Goal: Task Accomplishment & Management: Manage account settings

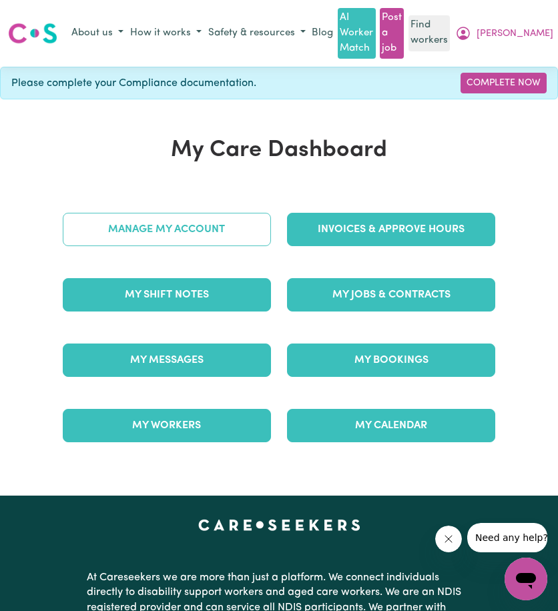
click at [230, 232] on link "Manage My Account" at bounding box center [167, 229] width 208 height 33
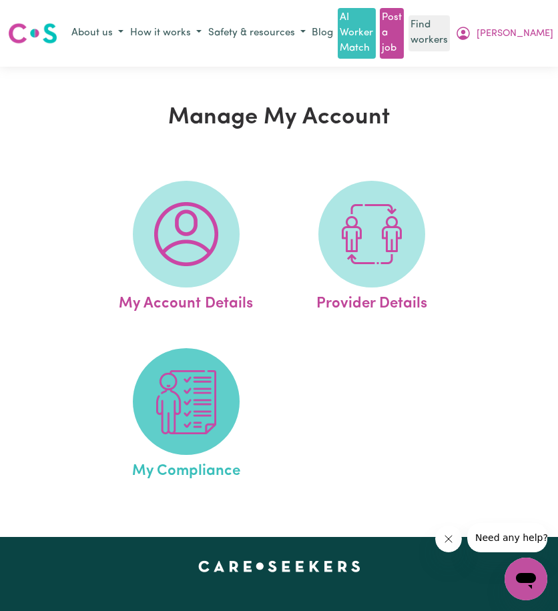
click at [191, 436] on span at bounding box center [186, 401] width 107 height 107
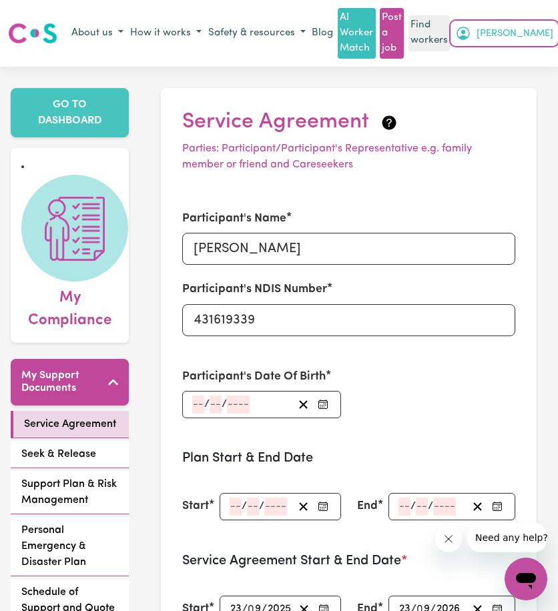
click at [537, 29] on button "[PERSON_NAME]" at bounding box center [504, 33] width 105 height 23
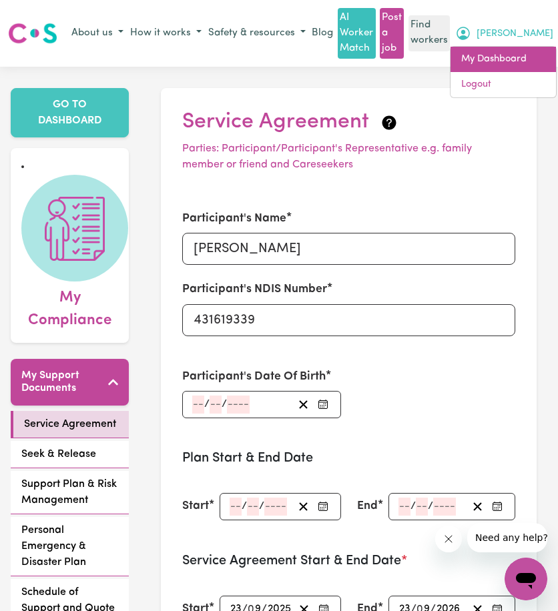
click at [530, 55] on link "My Dashboard" at bounding box center [502, 59] width 105 height 25
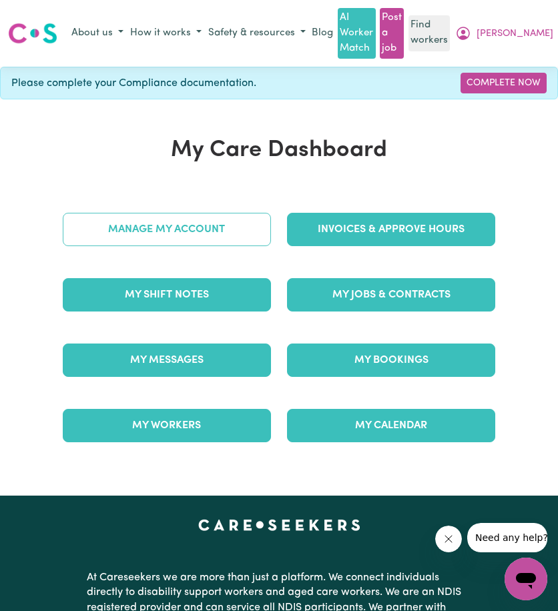
click at [213, 213] on link "Manage My Account" at bounding box center [167, 229] width 208 height 33
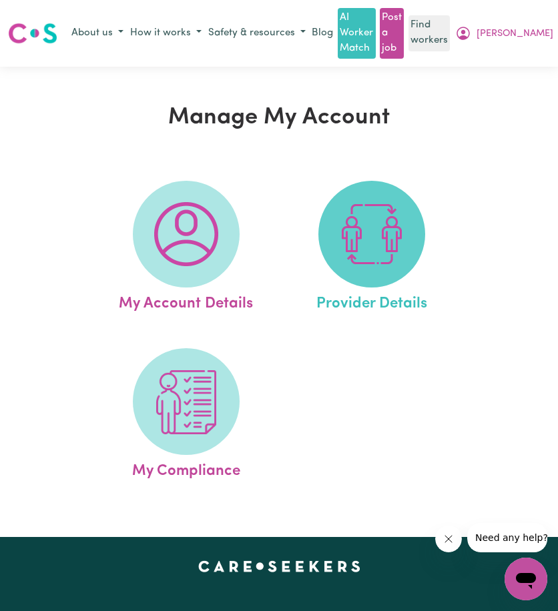
click at [347, 240] on img at bounding box center [372, 234] width 64 height 64
select select "NDIS_FUNDING_PLAN_MANAGED"
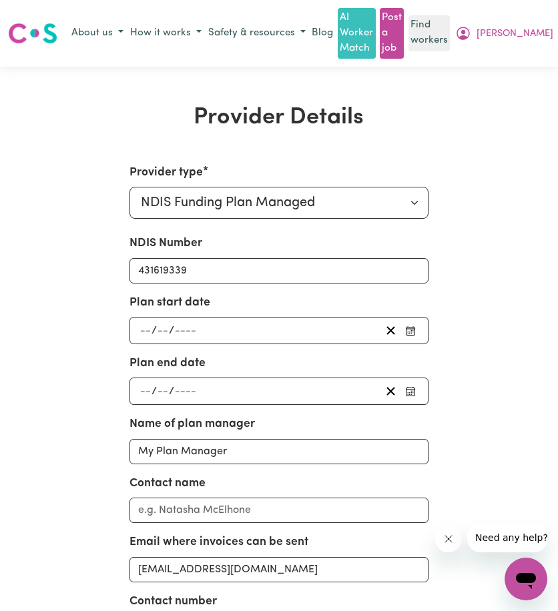
click at [240, 333] on div "/ /" at bounding box center [259, 331] width 242 height 18
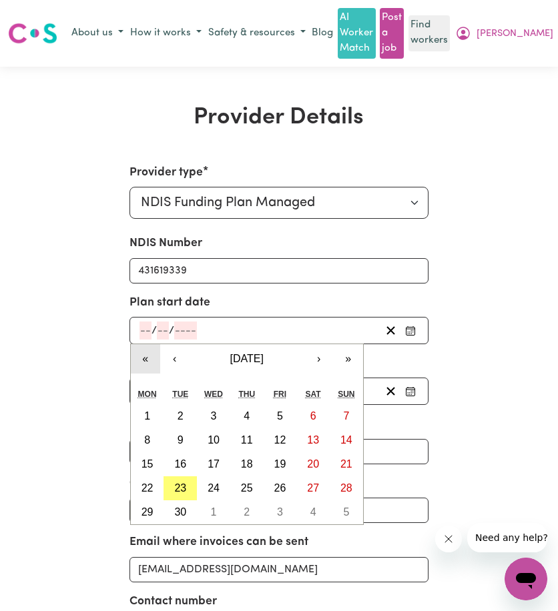
click at [147, 358] on button "«" at bounding box center [145, 358] width 29 height 29
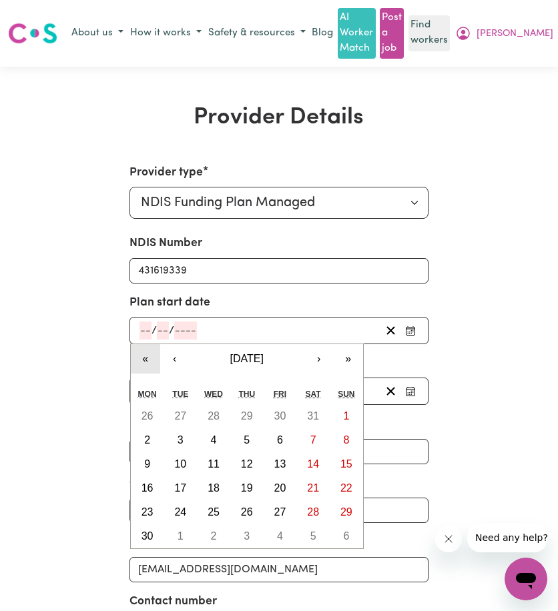
click at [147, 358] on button "«" at bounding box center [145, 358] width 29 height 29
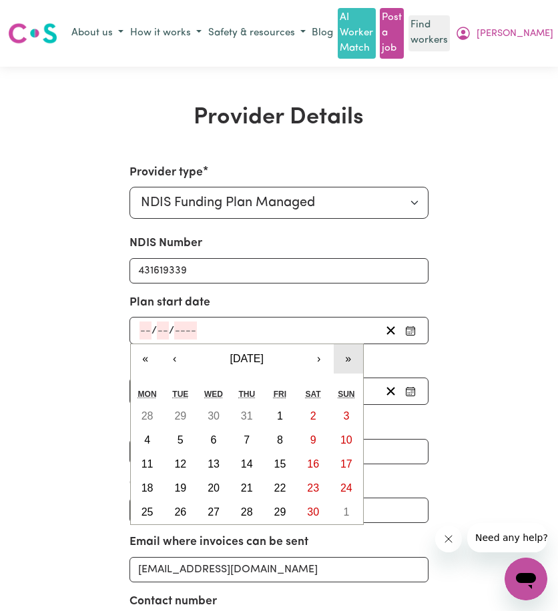
click at [347, 361] on button "»" at bounding box center [348, 358] width 29 height 29
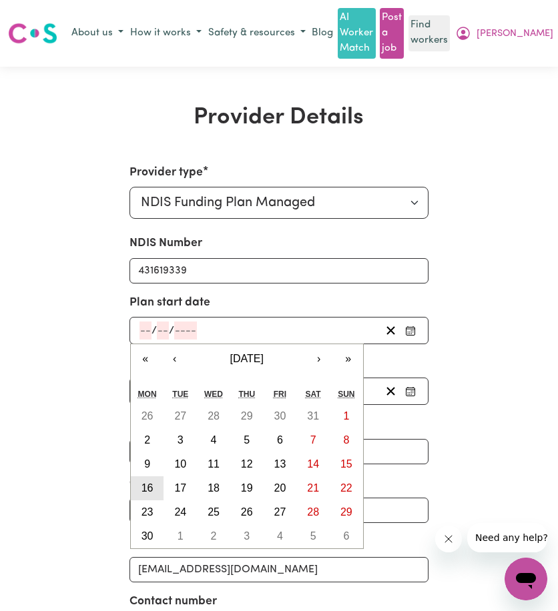
click at [147, 484] on abbr "16" at bounding box center [147, 487] width 12 height 11
type input "[DATE]"
type input "16"
type input "9"
type input "2024"
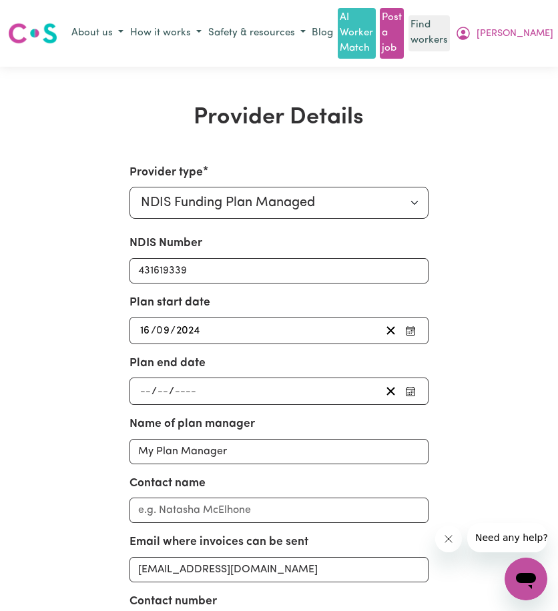
click at [268, 391] on div "/ /" at bounding box center [259, 391] width 242 height 18
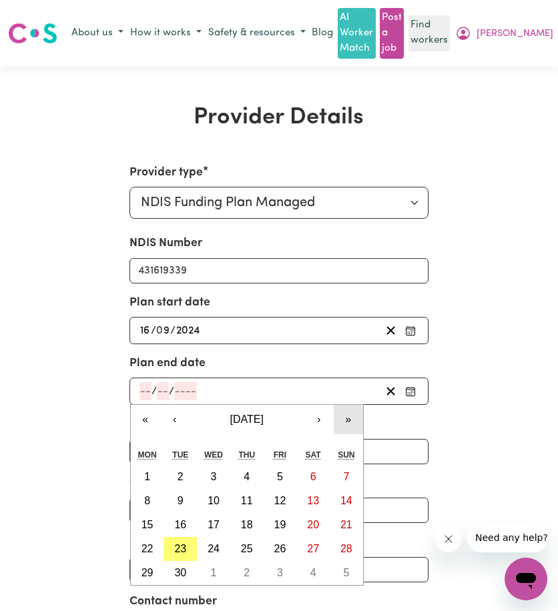
click at [340, 418] on button "»" at bounding box center [348, 419] width 29 height 29
click at [222, 521] on button "16" at bounding box center [213, 525] width 33 height 24
type input "[DATE]"
type input "16"
type input "9"
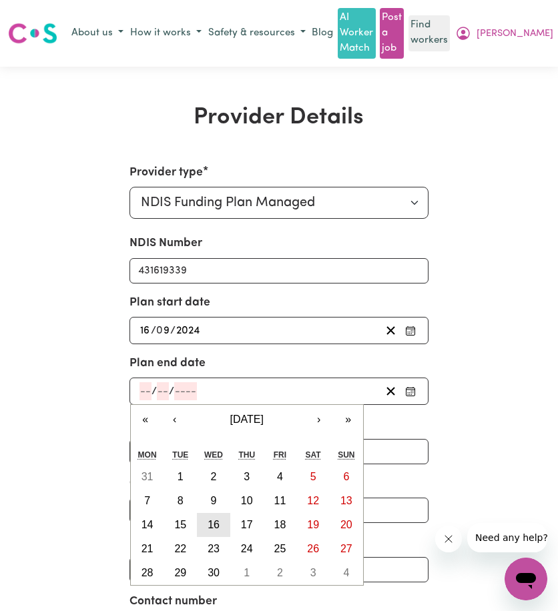
type input "2026"
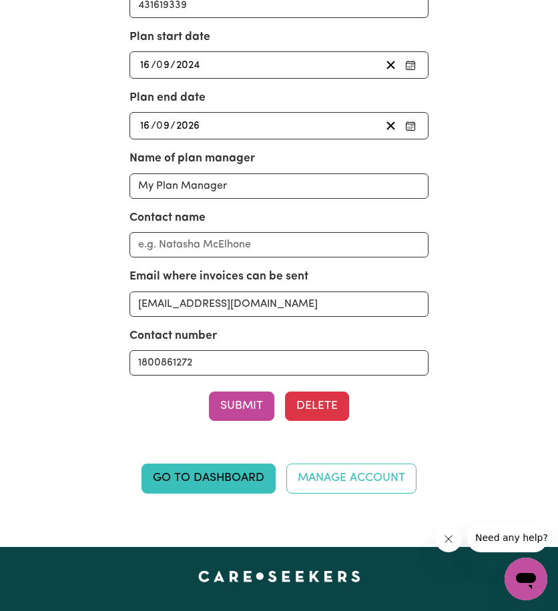
scroll to position [267, 0]
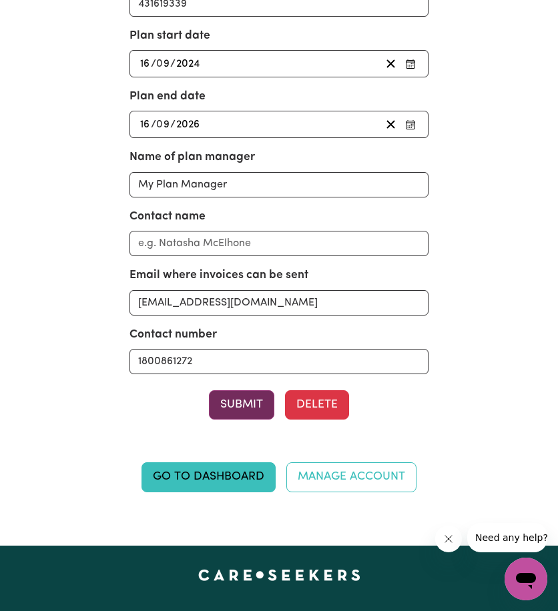
click at [224, 405] on button "Submit" at bounding box center [241, 404] width 65 height 29
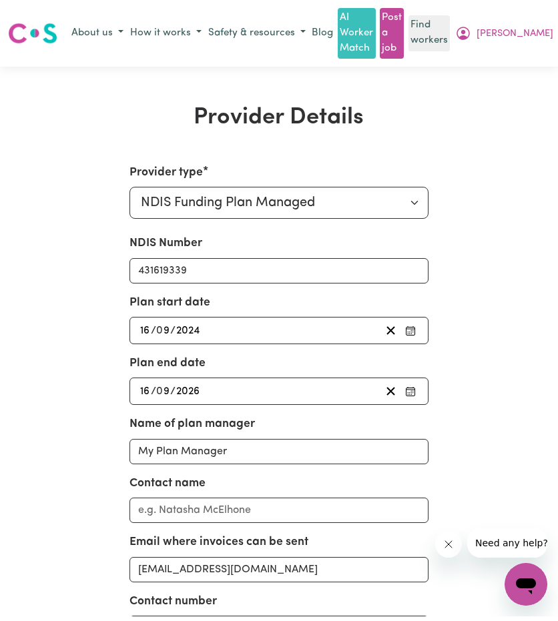
scroll to position [0, 0]
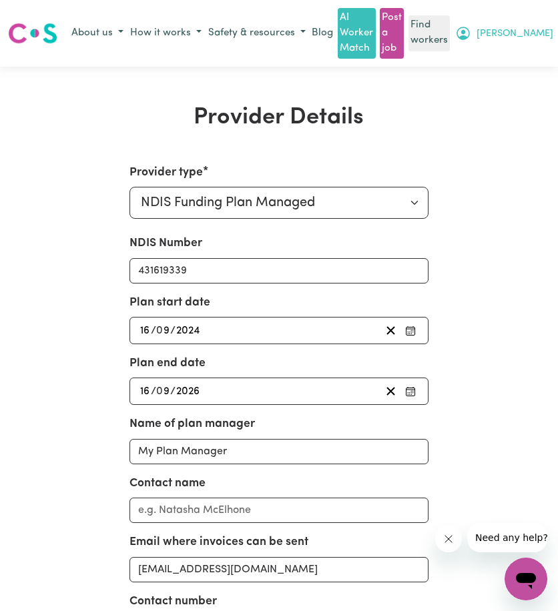
drag, startPoint x: 533, startPoint y: 32, endPoint x: 531, endPoint y: 43, distance: 11.4
click at [471, 32] on icon "My Account" at bounding box center [463, 33] width 16 height 16
click at [519, 83] on link "Logout" at bounding box center [502, 84] width 105 height 25
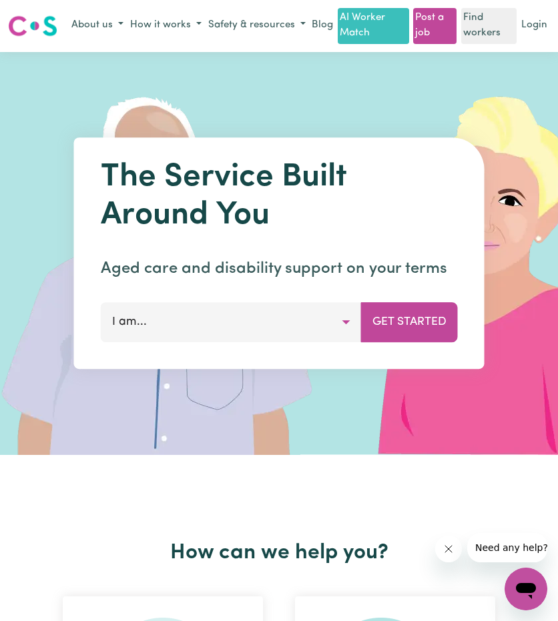
click at [539, 32] on link "Login" at bounding box center [534, 25] width 31 height 21
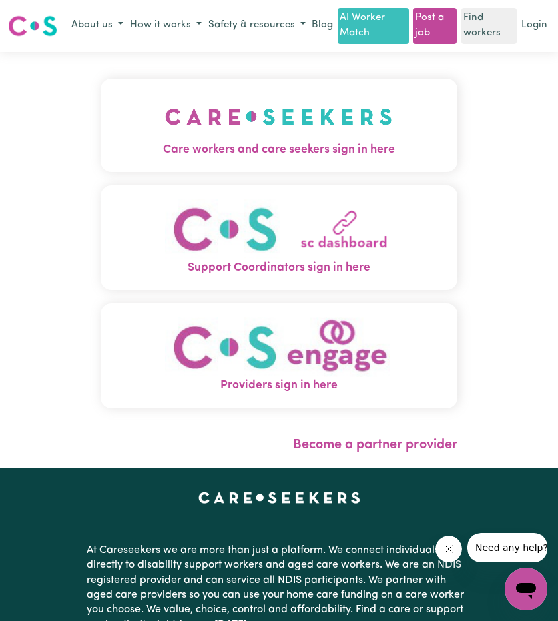
click at [202, 141] on img "Care workers and care seekers sign in here" at bounding box center [279, 116] width 228 height 49
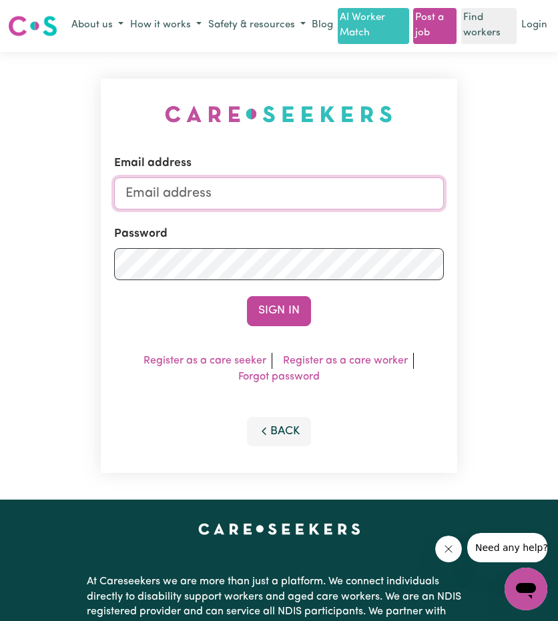
click at [192, 202] on input "Email address" at bounding box center [278, 194] width 329 height 32
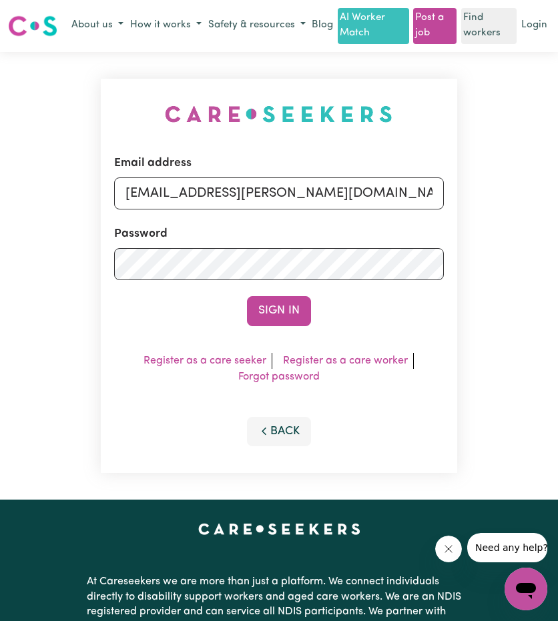
drag, startPoint x: 196, startPoint y: 214, endPoint x: 438, endPoint y: 229, distance: 242.0
click at [438, 229] on form "Email address [EMAIL_ADDRESS][PERSON_NAME][DOMAIN_NAME] Password Sign In" at bounding box center [278, 241] width 329 height 172
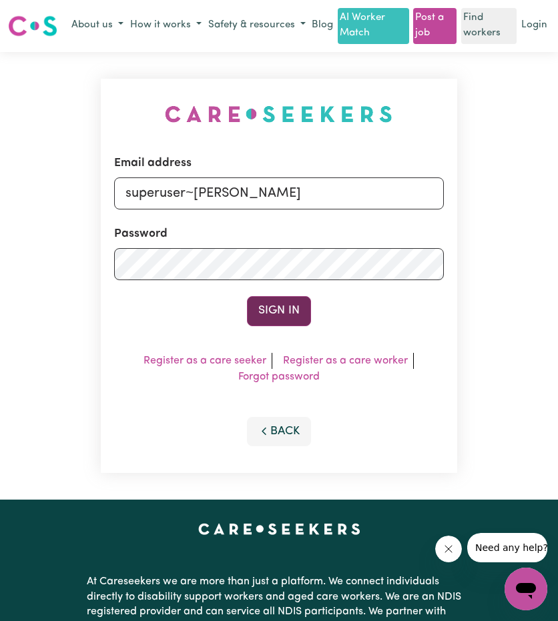
click at [276, 318] on button "Sign In" at bounding box center [279, 310] width 64 height 29
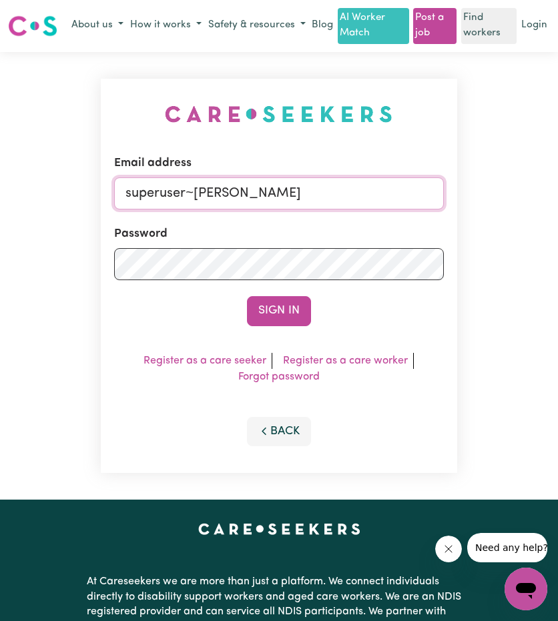
drag, startPoint x: 190, startPoint y: 209, endPoint x: 428, endPoint y: 236, distance: 239.1
click at [428, 236] on form "Email address superuser~[PERSON_NAME] Password Sign In" at bounding box center [278, 241] width 329 height 172
paste input "[EMAIL_ADDRESS][DOMAIN_NAME]"
type input "[EMAIL_ADDRESS][DOMAIN_NAME]"
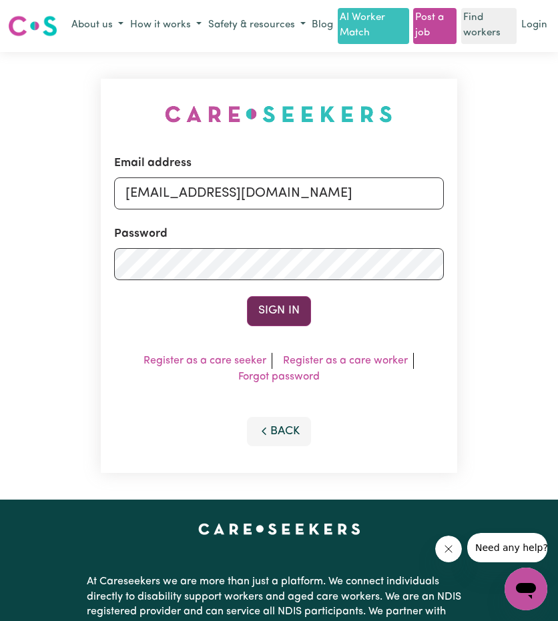
click at [298, 321] on button "Sign In" at bounding box center [279, 310] width 64 height 29
